Goal: Find specific page/section: Find specific page/section

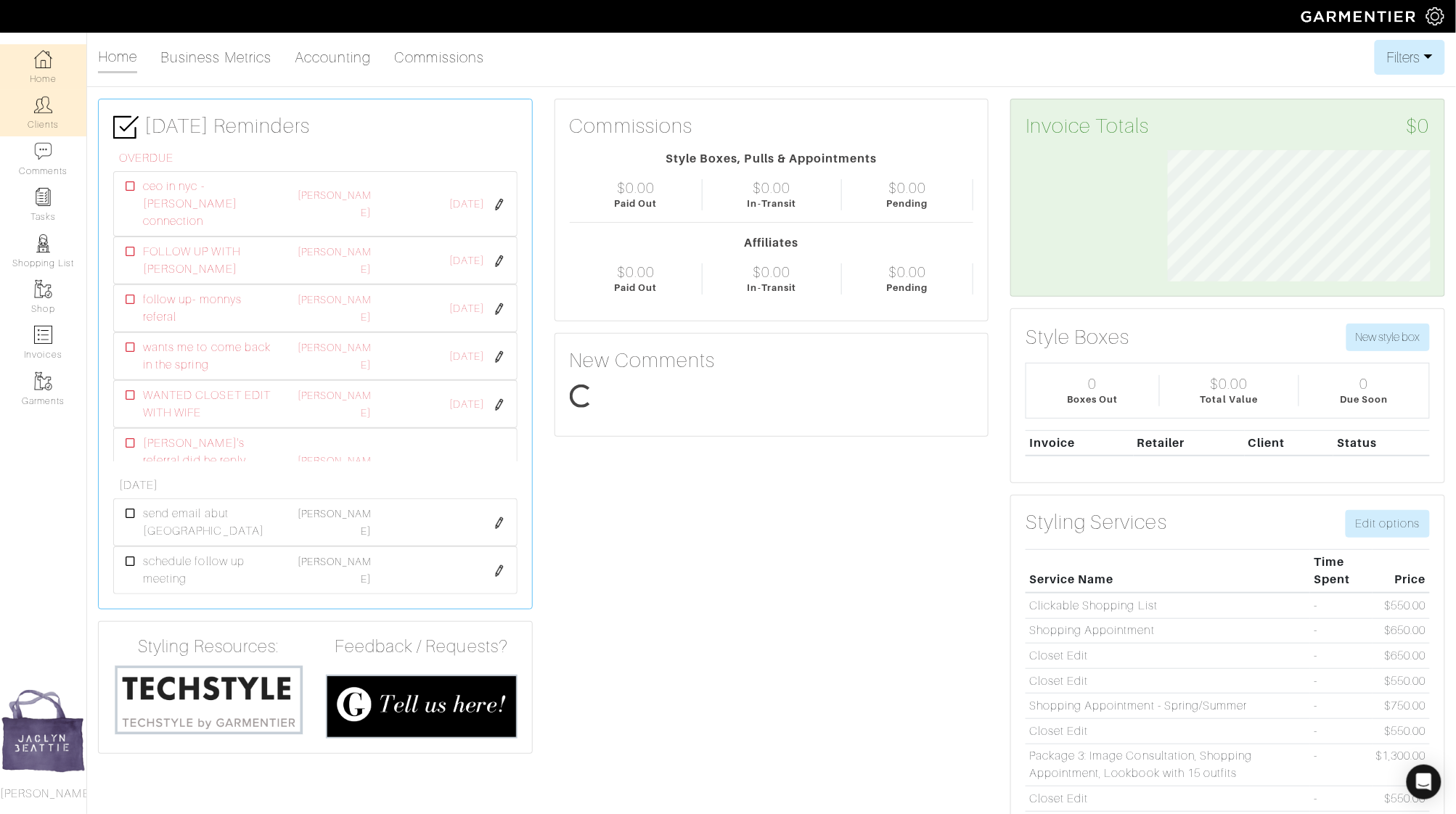
scroll to position [132, 284]
click at [43, 106] on img at bounding box center [43, 105] width 18 height 18
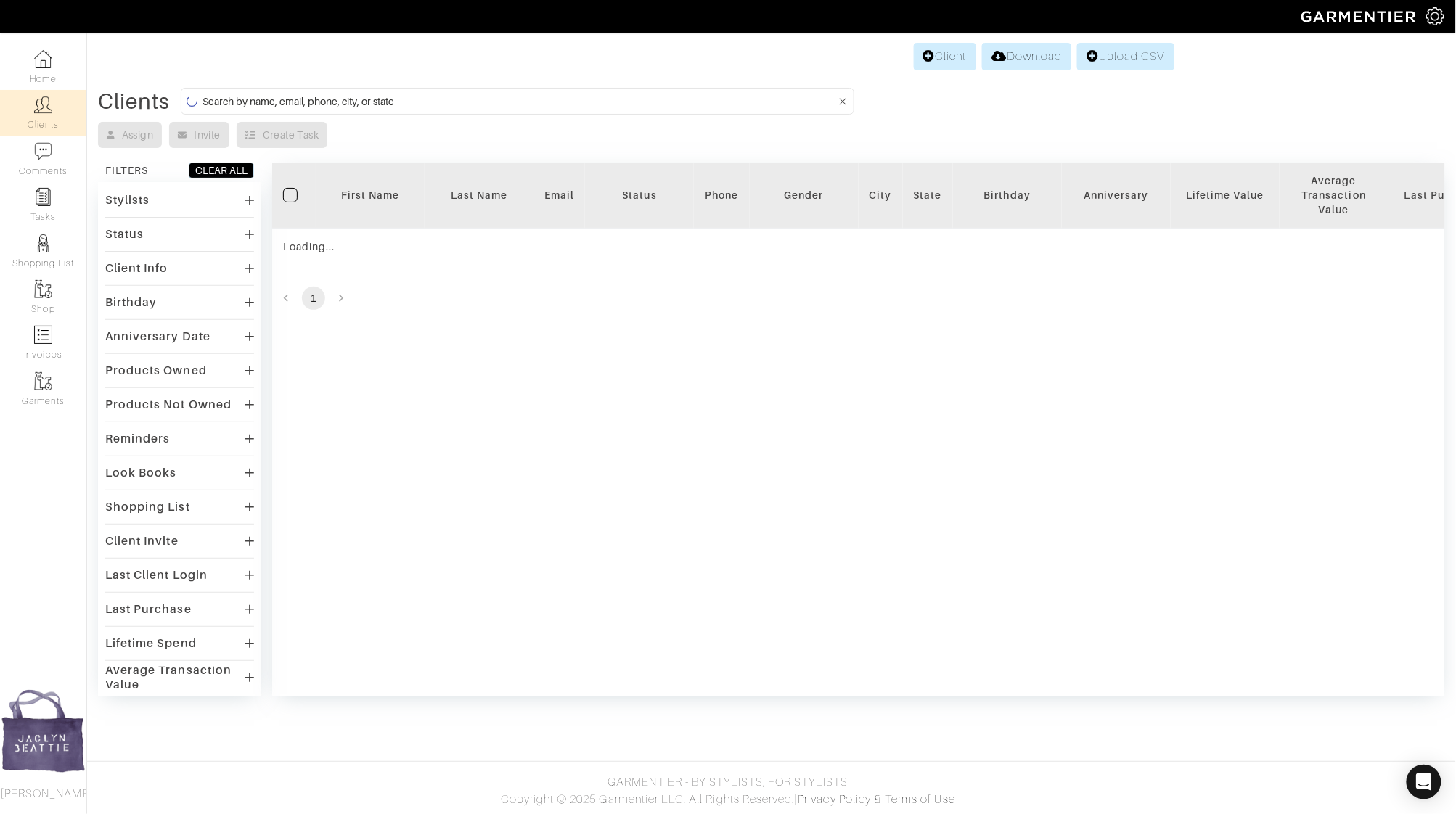
click at [228, 102] on input at bounding box center [519, 101] width 634 height 18
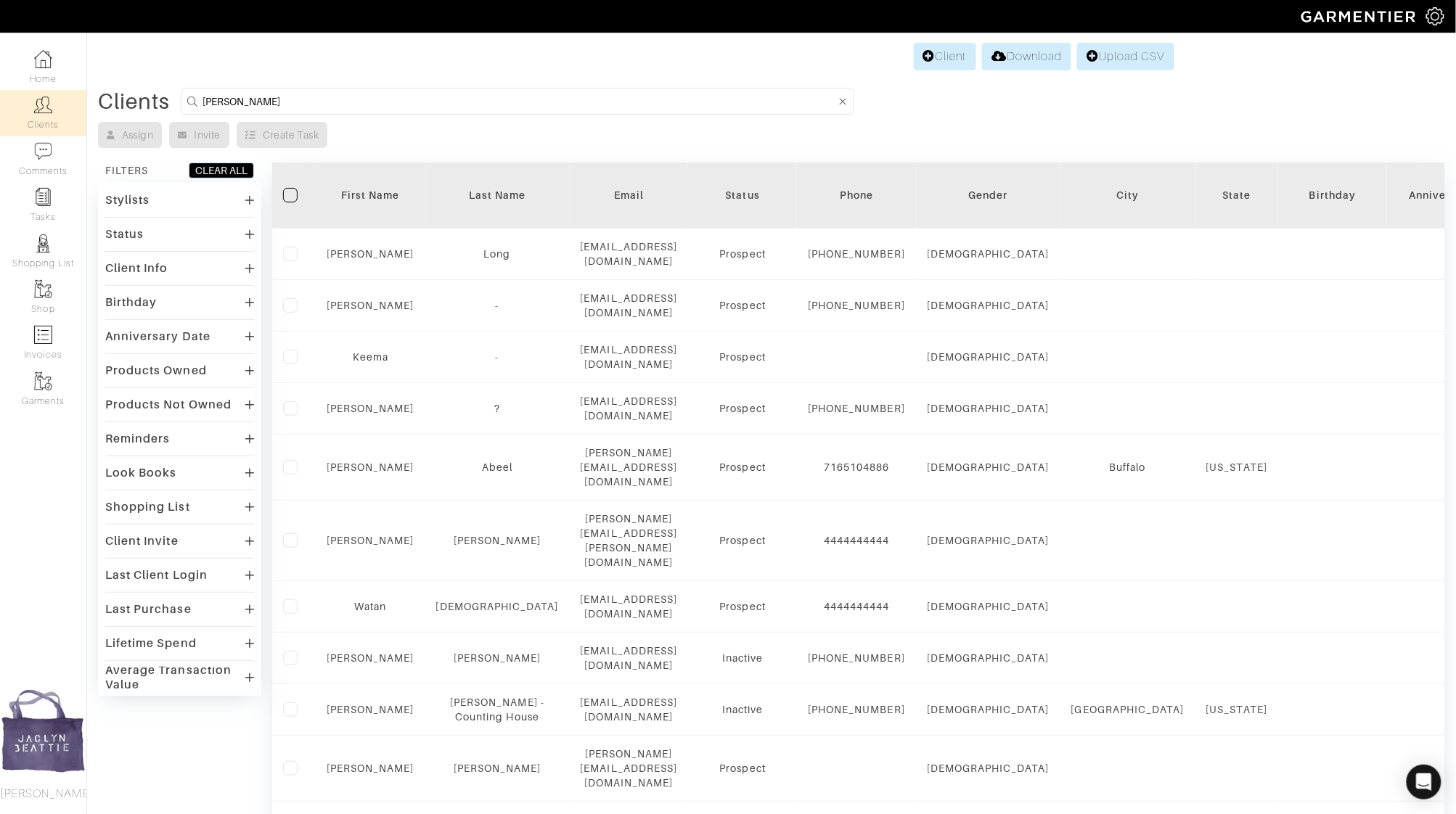
type input "[PERSON_NAME]"
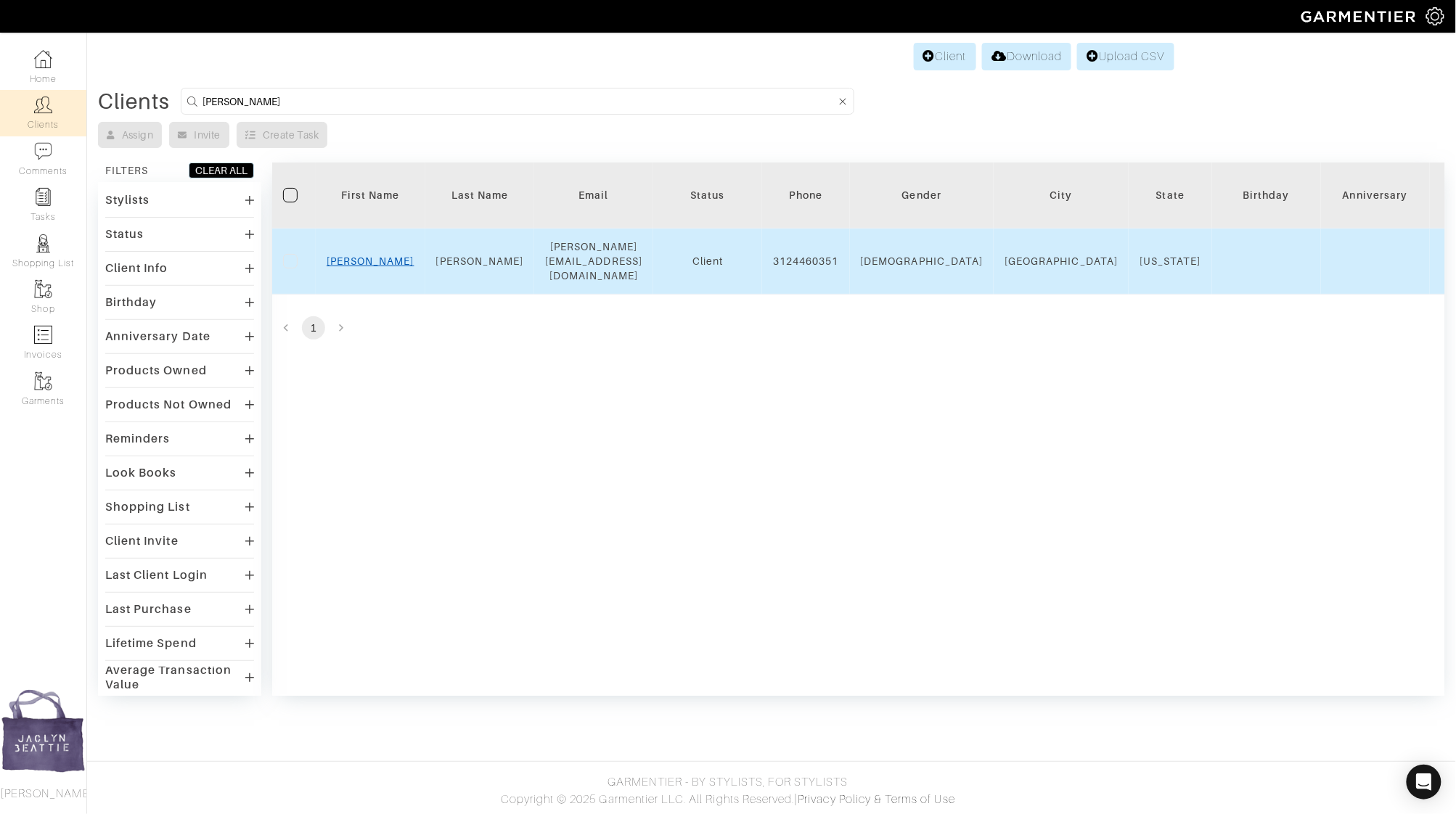
click at [357, 255] on td "[PERSON_NAME]" at bounding box center [370, 262] width 109 height 66
click at [357, 255] on link "[PERSON_NAME]" at bounding box center [370, 261] width 88 height 12
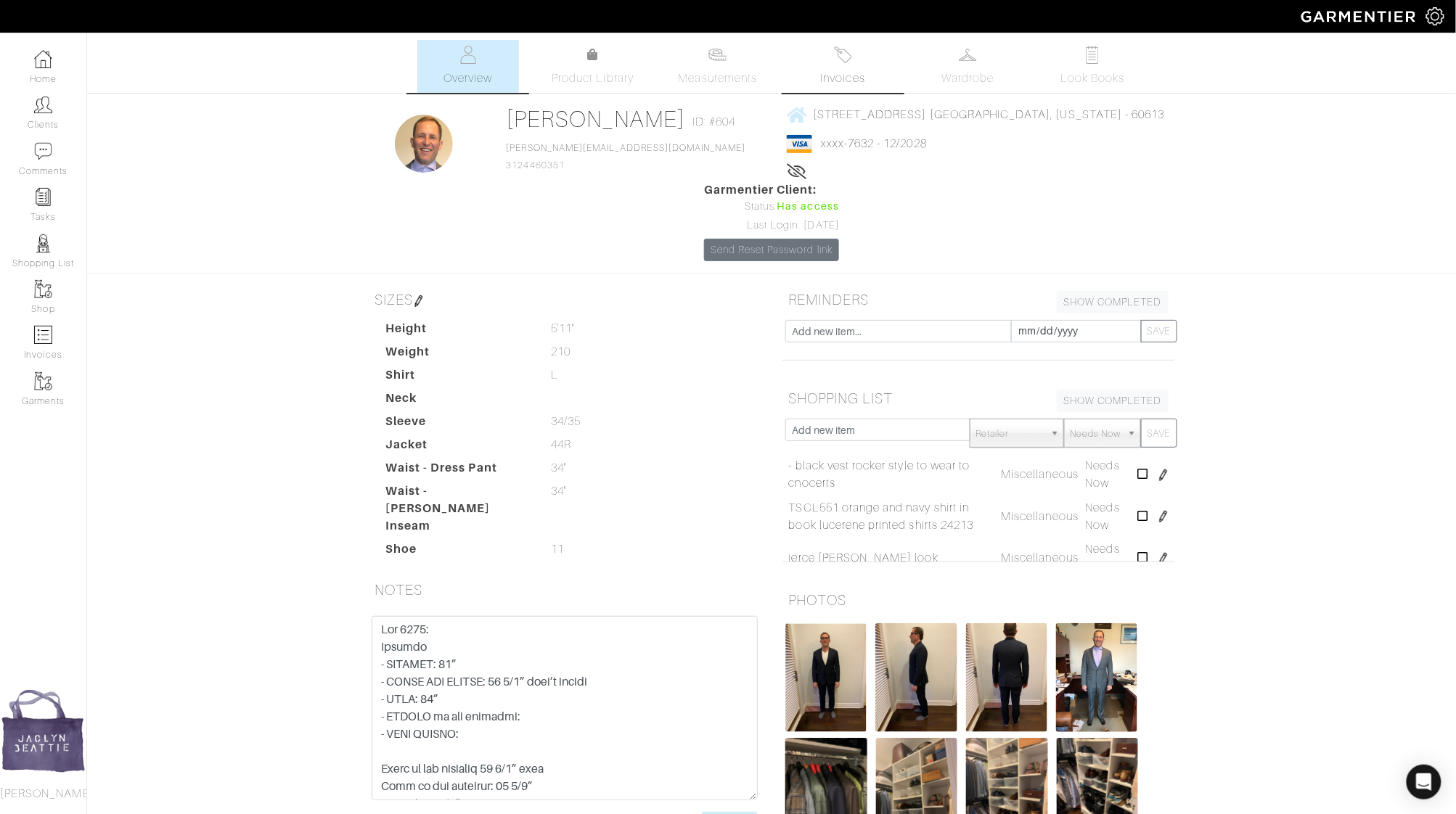
click at [844, 63] on img at bounding box center [842, 55] width 18 height 18
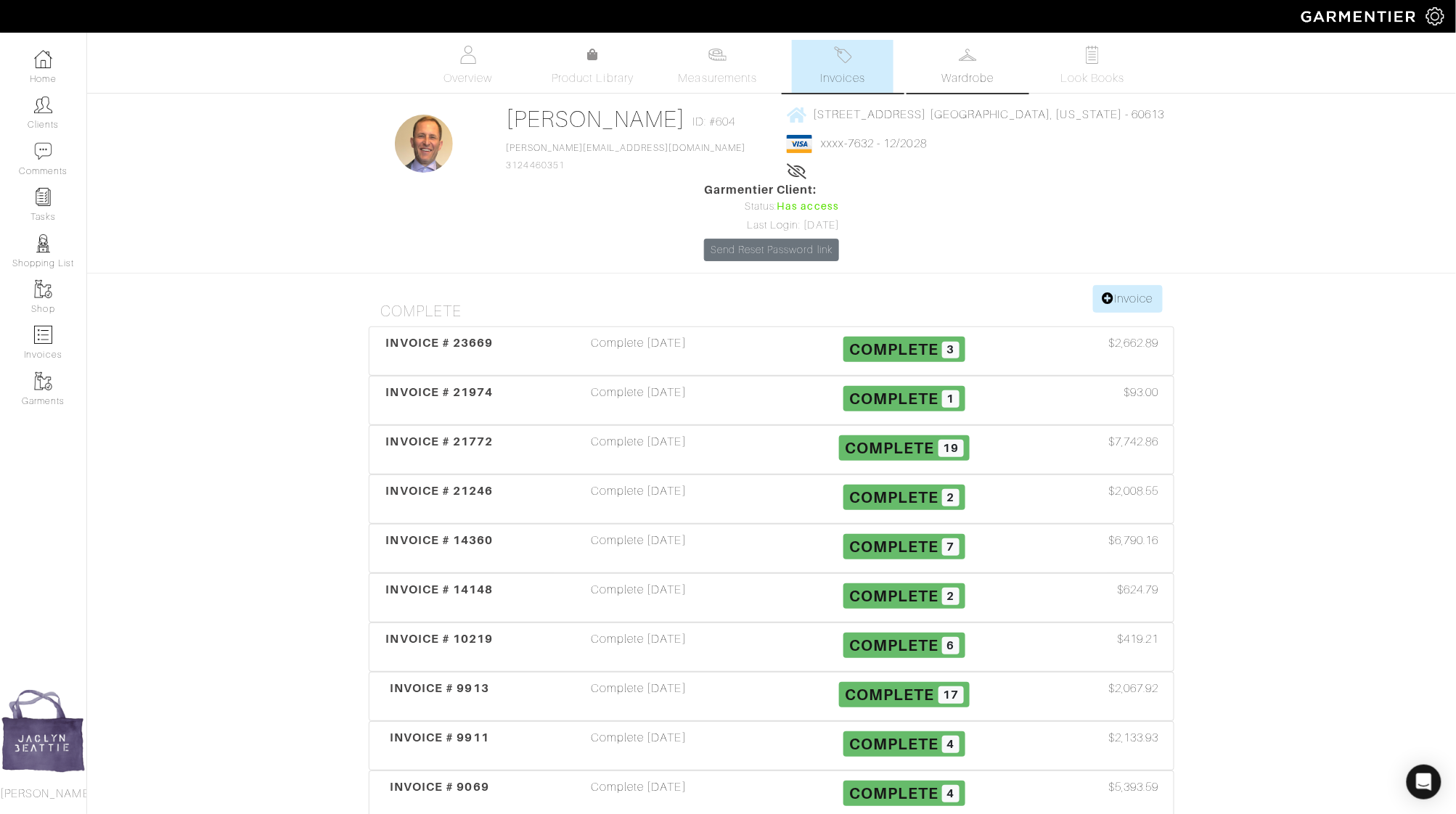
click at [996, 47] on link "Wardrobe" at bounding box center [967, 66] width 102 height 53
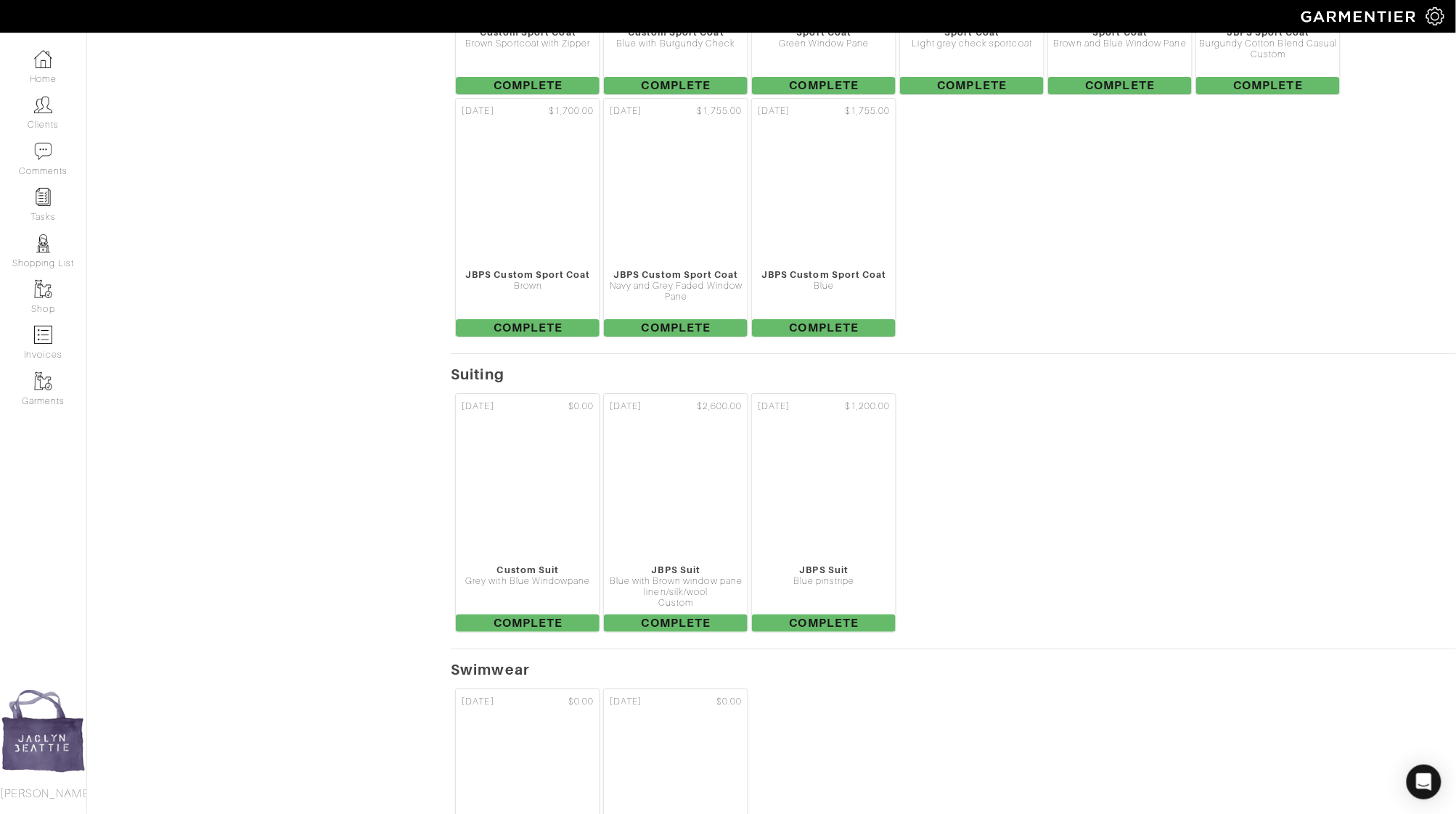
scroll to position [6356, 0]
